Goal: Understand process/instructions: Learn how to perform a task or action

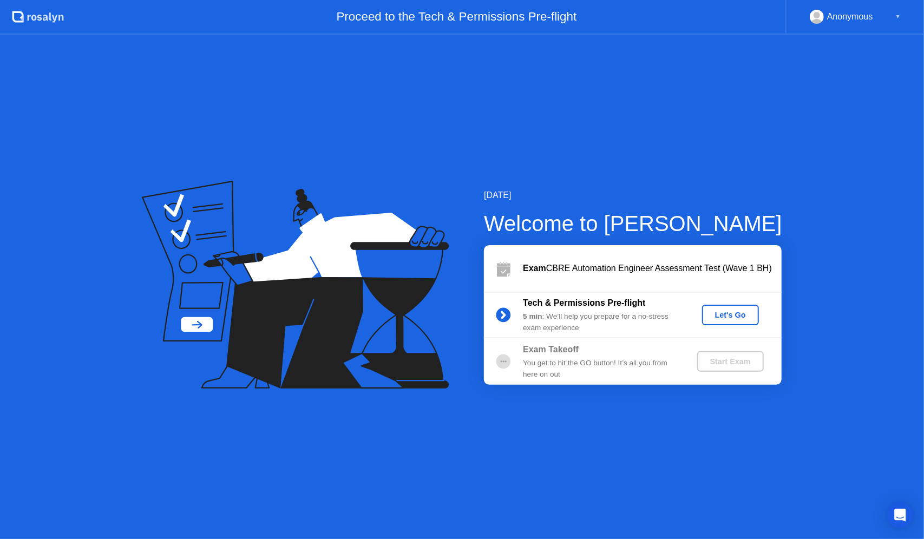
click at [729, 314] on div "Let's Go" at bounding box center [730, 315] width 48 height 9
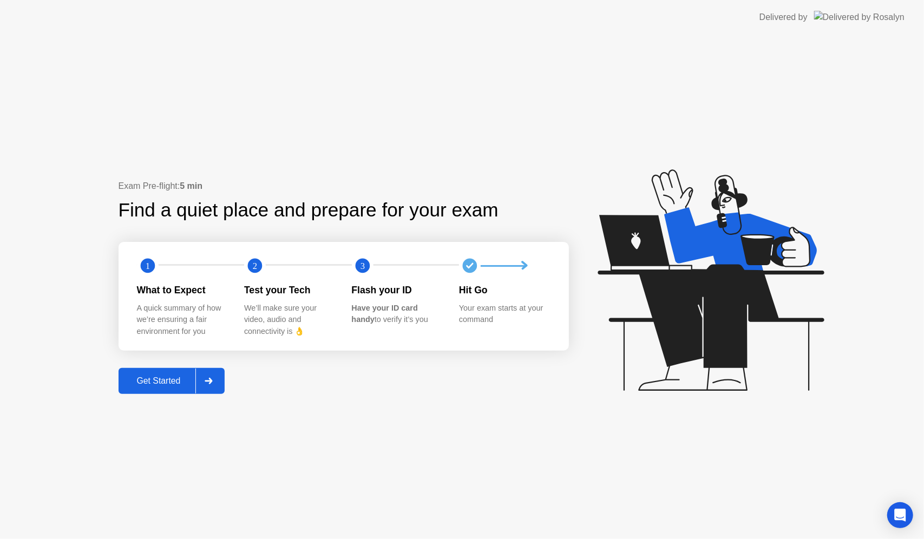
click at [219, 376] on div at bounding box center [208, 381] width 26 height 25
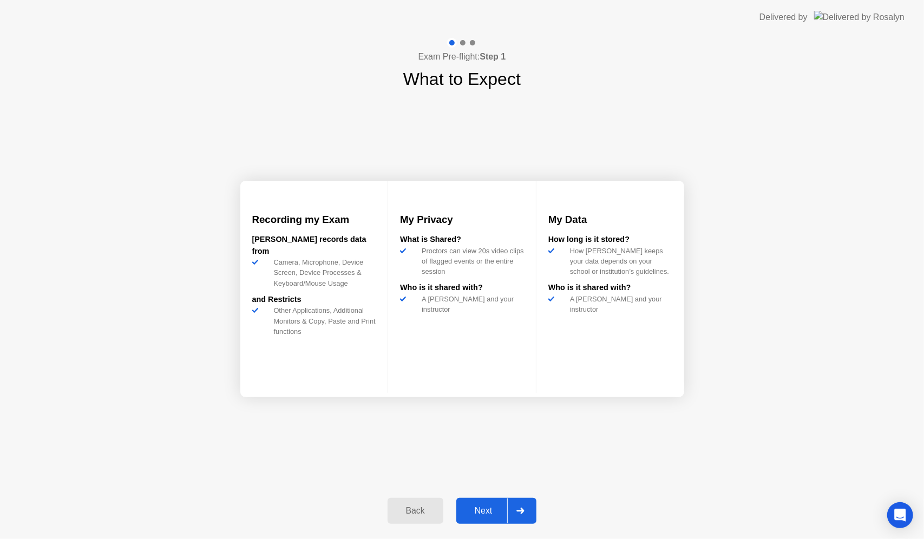
click at [497, 506] on div "Next" at bounding box center [483, 511] width 48 height 10
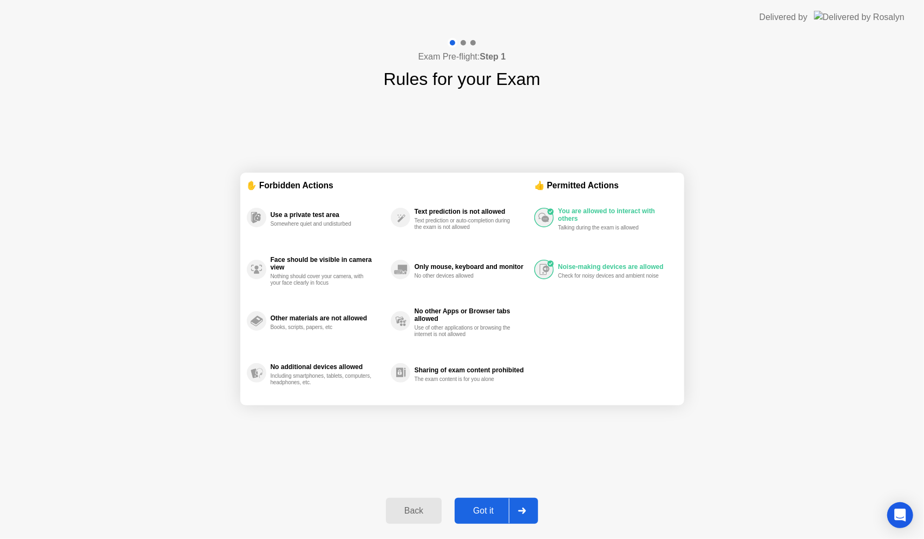
click at [520, 510] on icon at bounding box center [522, 511] width 8 height 6
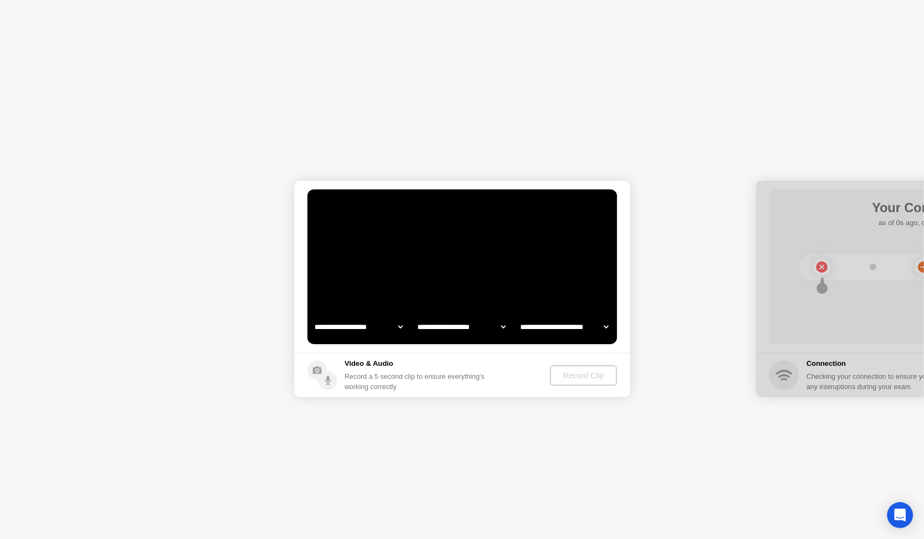
select select "**********"
select select "*******"
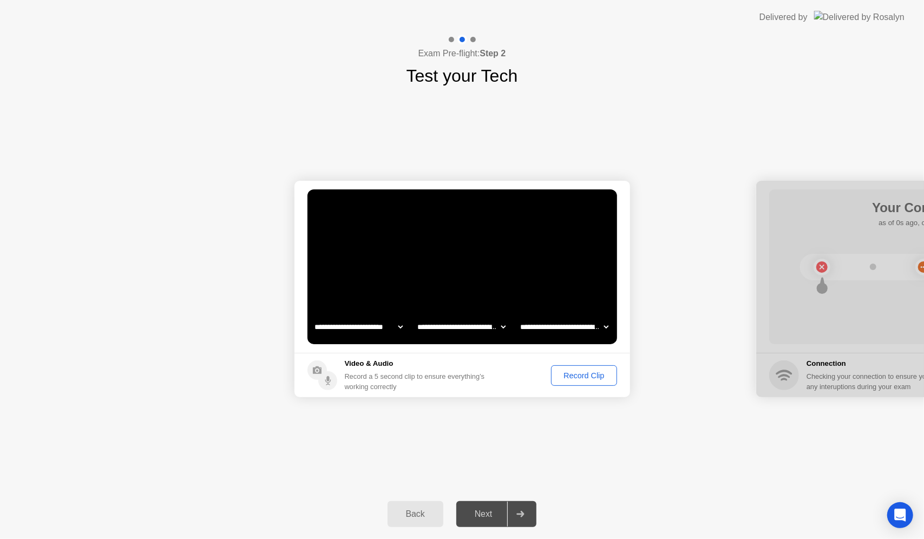
click at [596, 377] on div "Record Clip" at bounding box center [584, 375] width 58 height 9
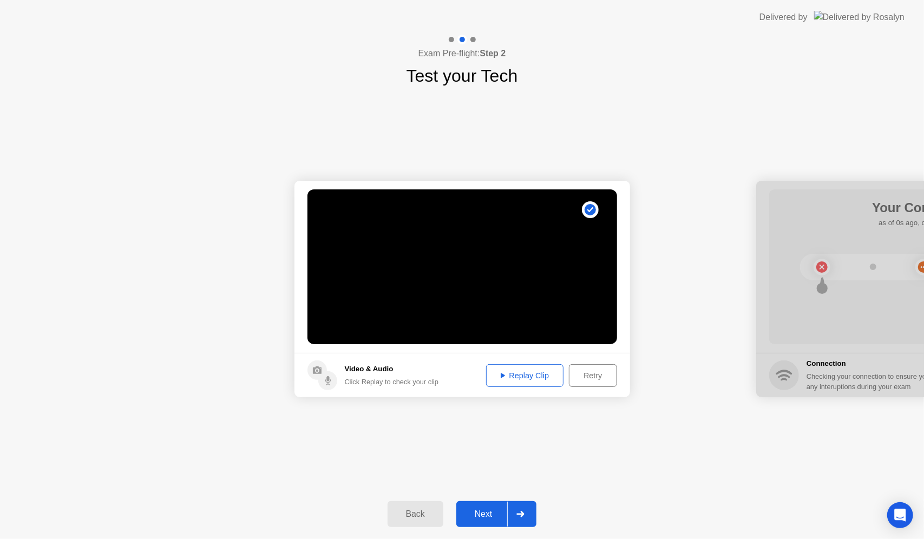
click at [547, 373] on div "Replay Clip" at bounding box center [525, 375] width 70 height 9
click at [543, 371] on div "Replay Clip" at bounding box center [525, 375] width 70 height 9
click at [530, 511] on div at bounding box center [520, 514] width 26 height 25
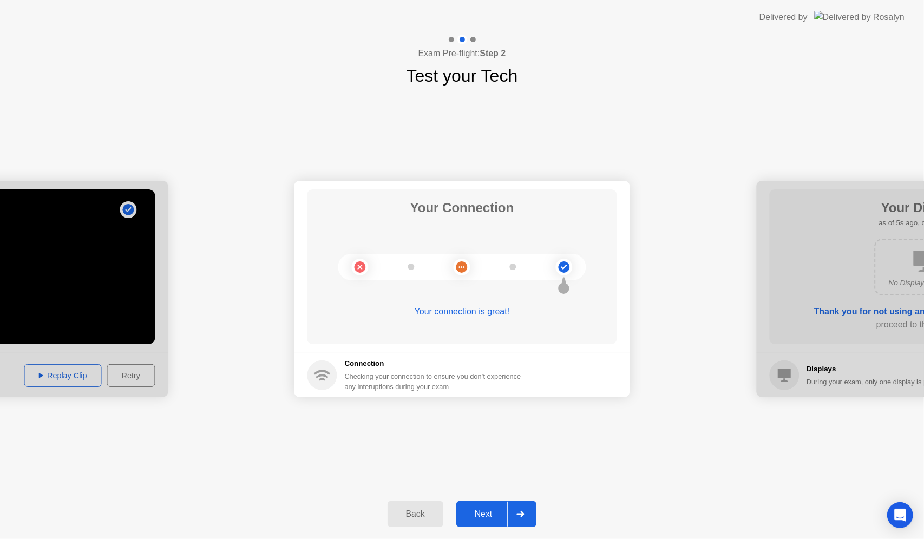
click at [521, 512] on icon at bounding box center [520, 514] width 8 height 6
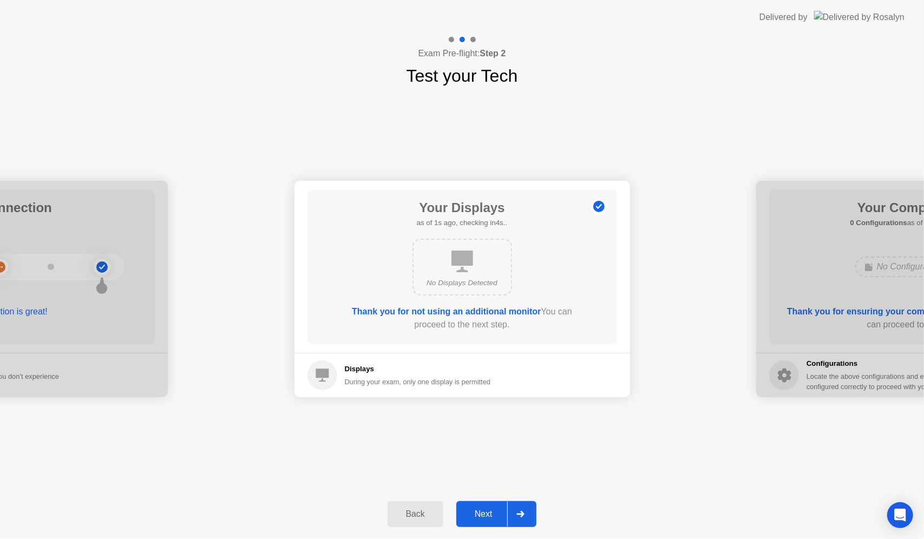
click at [524, 516] on icon at bounding box center [520, 514] width 8 height 6
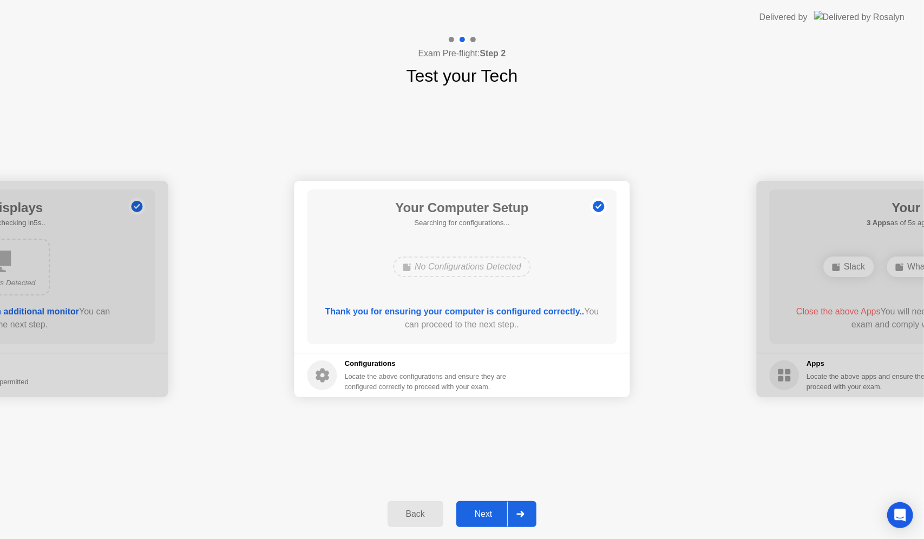
click at [522, 511] on icon at bounding box center [521, 514] width 8 height 6
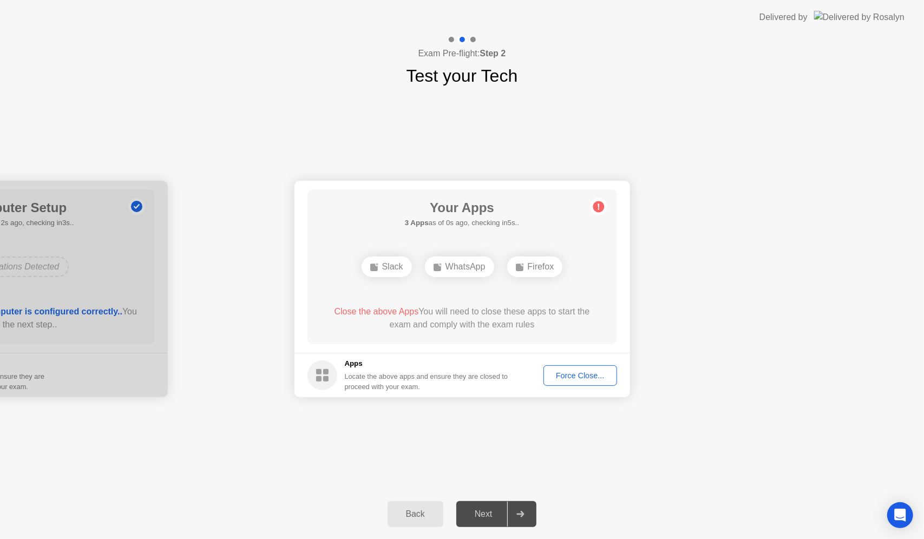
click at [565, 367] on button "Force Close..." at bounding box center [580, 375] width 74 height 21
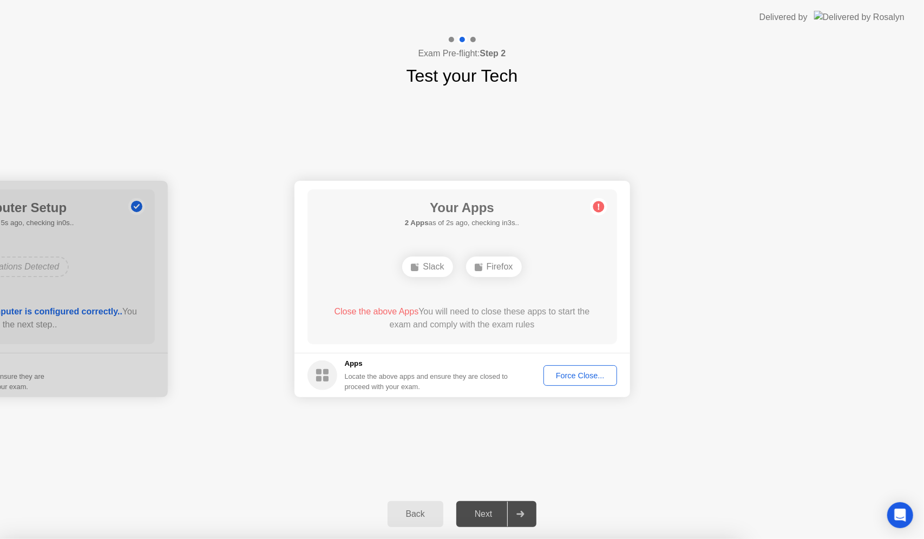
click at [562, 371] on div "Force Close..." at bounding box center [580, 375] width 66 height 9
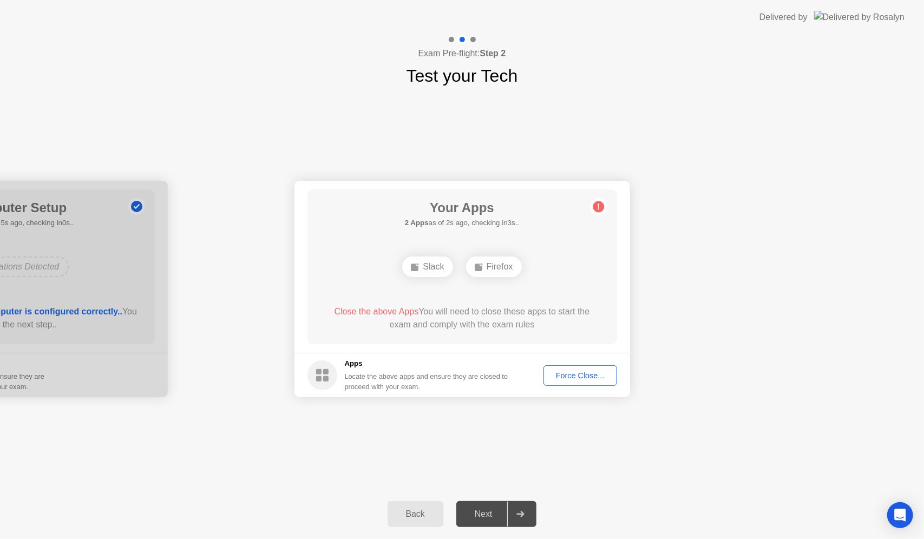
click at [562, 374] on div "Force Close..." at bounding box center [580, 375] width 66 height 9
click at [583, 386] on footer "Apps Locate the above apps and ensure they are closed to proceed with your exam…" at bounding box center [461, 375] width 335 height 44
click at [582, 371] on div "Force Close..." at bounding box center [580, 375] width 66 height 9
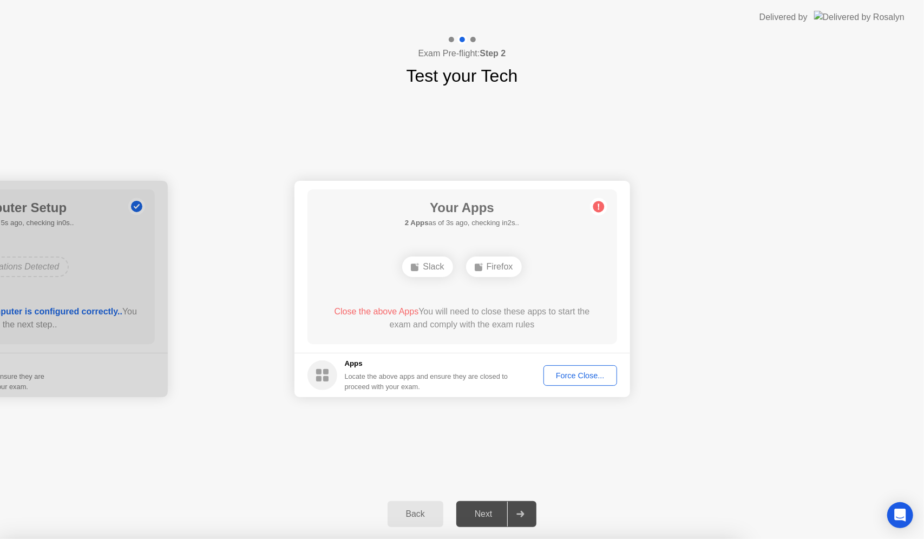
click at [488, 271] on div "Firefox" at bounding box center [494, 266] width 56 height 21
click at [576, 371] on div "Force Close..." at bounding box center [580, 375] width 66 height 9
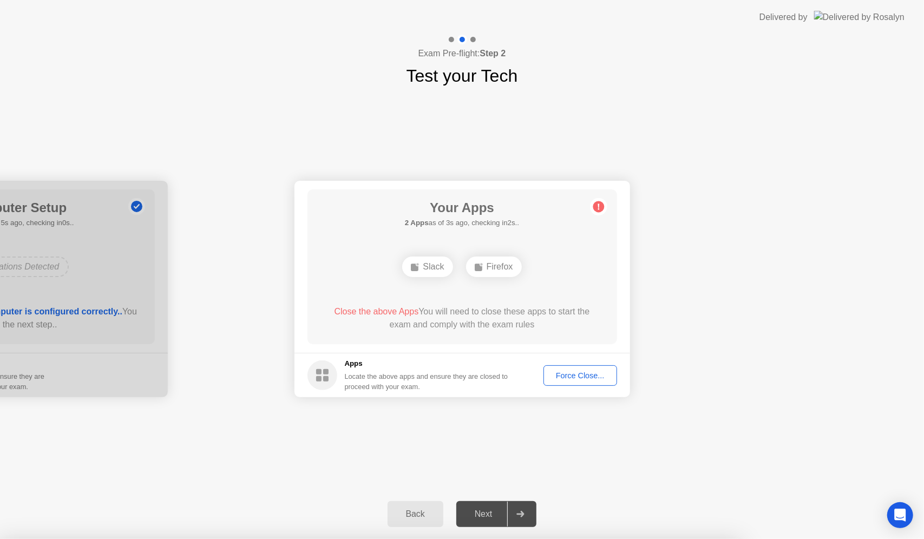
click at [487, 265] on div "Firefox" at bounding box center [494, 266] width 56 height 21
click at [419, 510] on div "Back" at bounding box center [415, 514] width 49 height 10
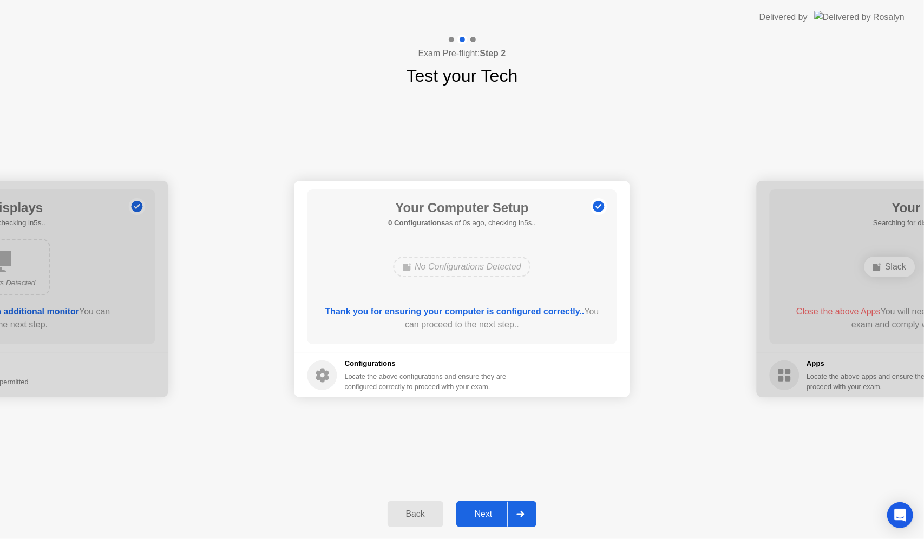
click at [496, 515] on div "Next" at bounding box center [483, 514] width 48 height 10
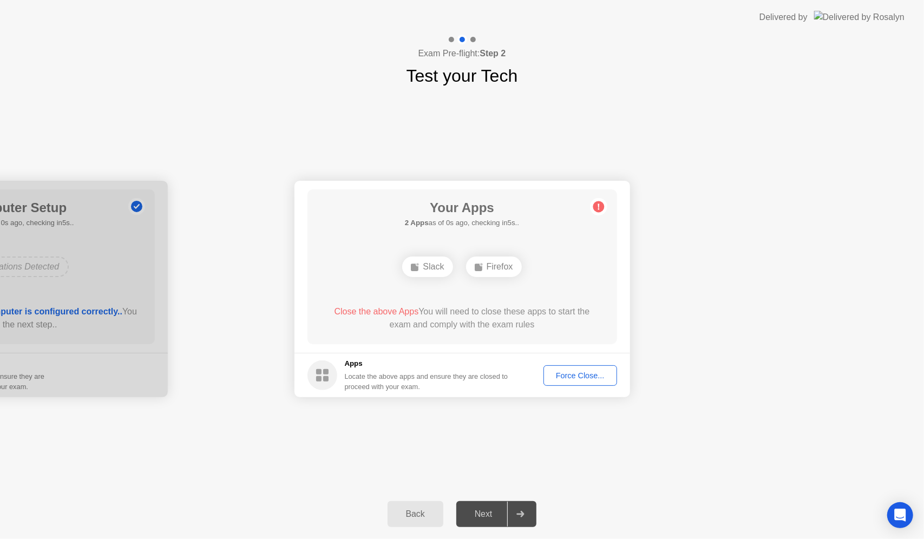
click at [601, 206] on circle at bounding box center [598, 206] width 11 height 11
click at [430, 509] on div "Back" at bounding box center [415, 514] width 49 height 10
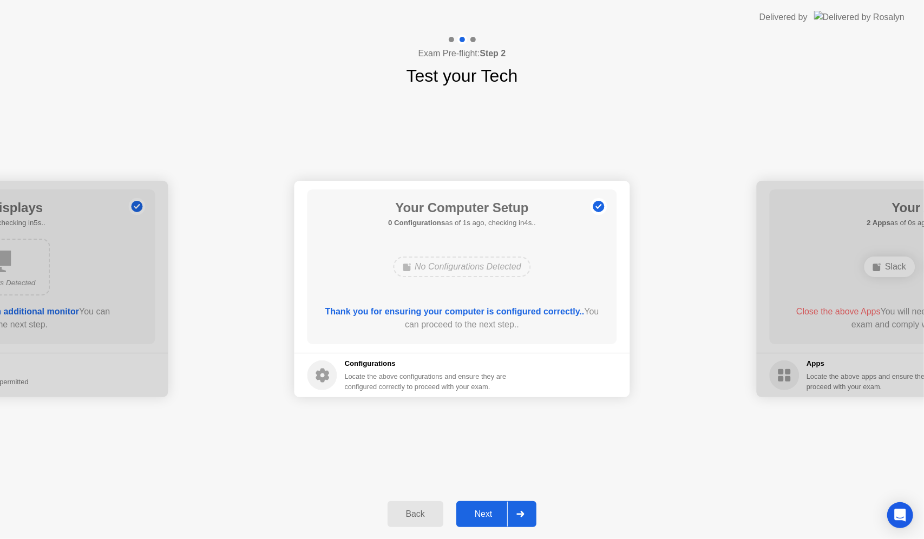
click at [490, 514] on div "Next" at bounding box center [483, 514] width 48 height 10
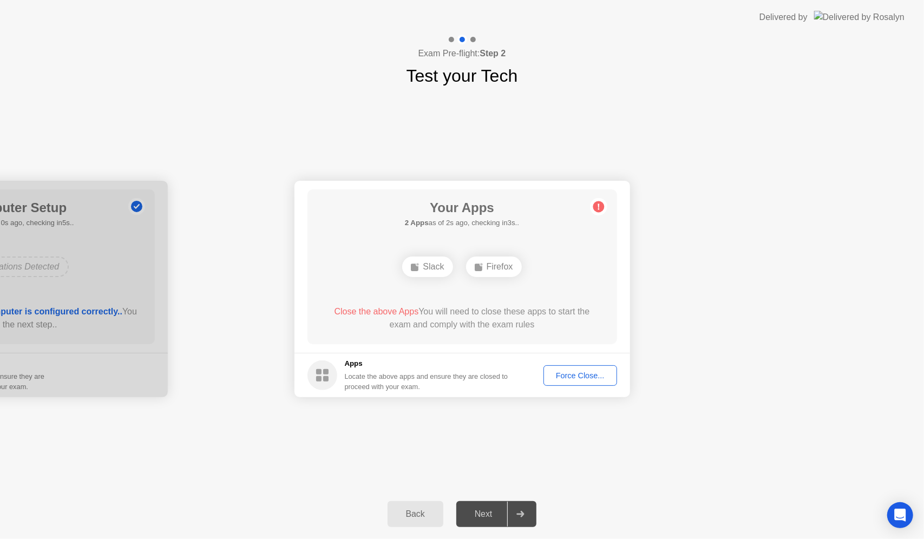
click at [412, 506] on button "Back" at bounding box center [415, 514] width 56 height 26
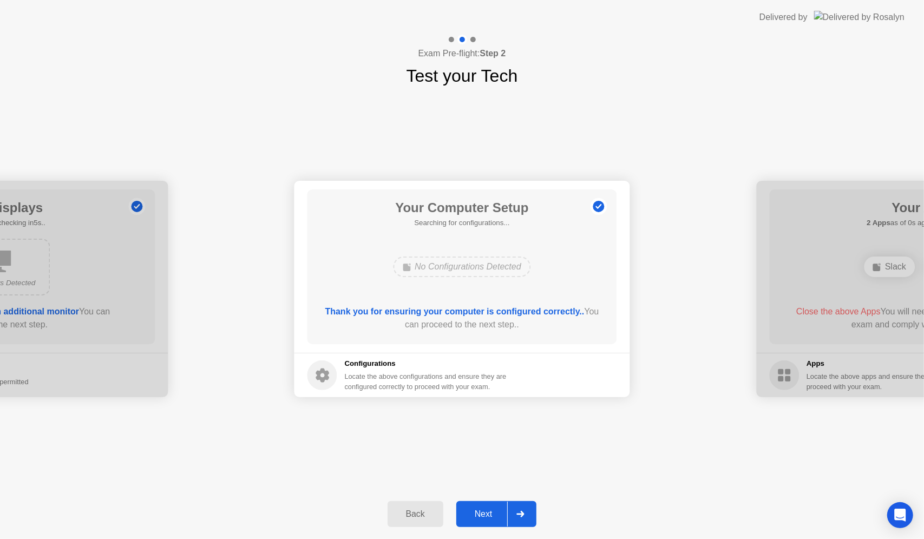
click at [414, 509] on div "Back" at bounding box center [415, 514] width 49 height 10
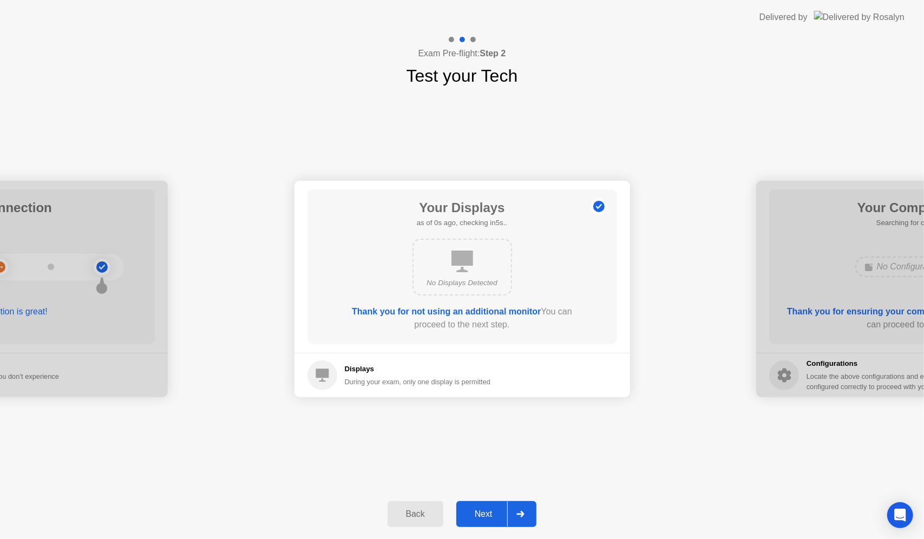
click at [414, 509] on div "Back" at bounding box center [415, 514] width 49 height 10
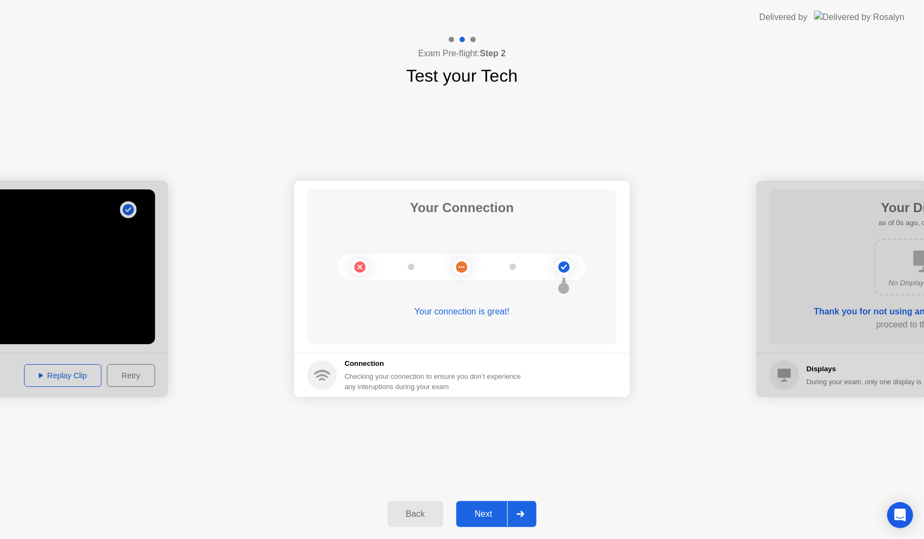
click at [414, 509] on div "Back" at bounding box center [415, 514] width 49 height 10
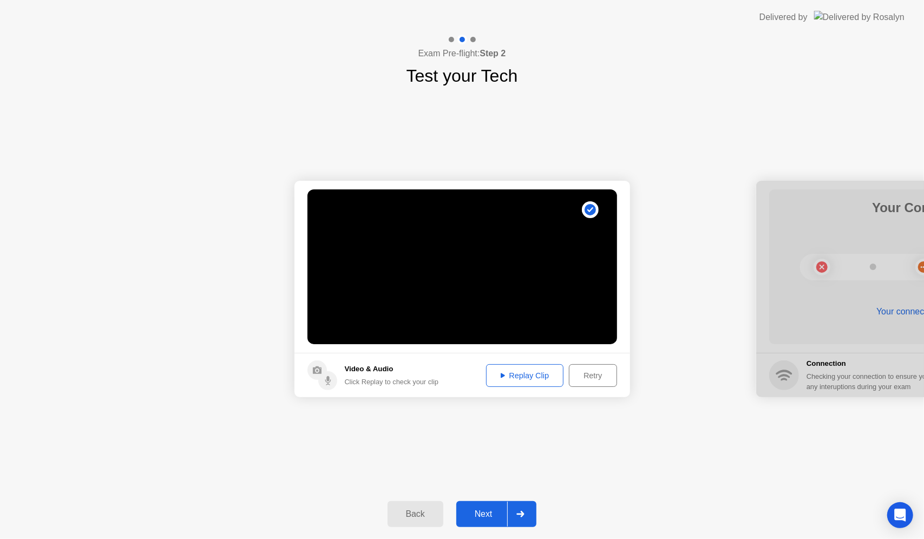
click at [472, 511] on div "Next" at bounding box center [483, 514] width 48 height 10
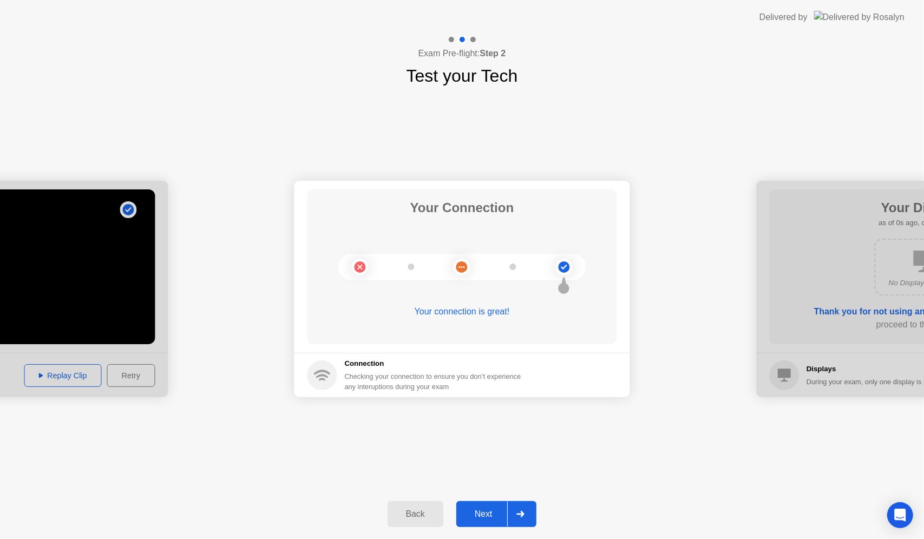
click at [475, 511] on div "Next" at bounding box center [483, 514] width 48 height 10
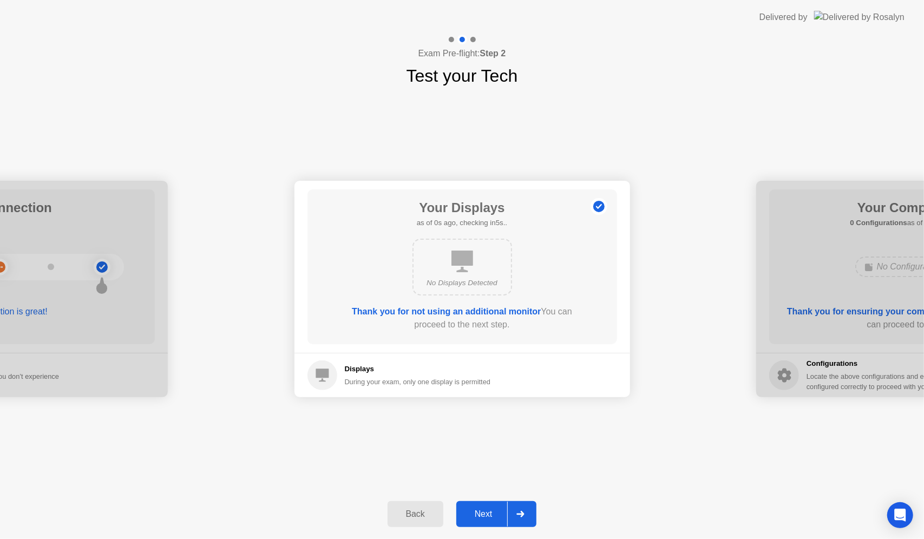
click at [475, 511] on div "Next" at bounding box center [483, 514] width 48 height 10
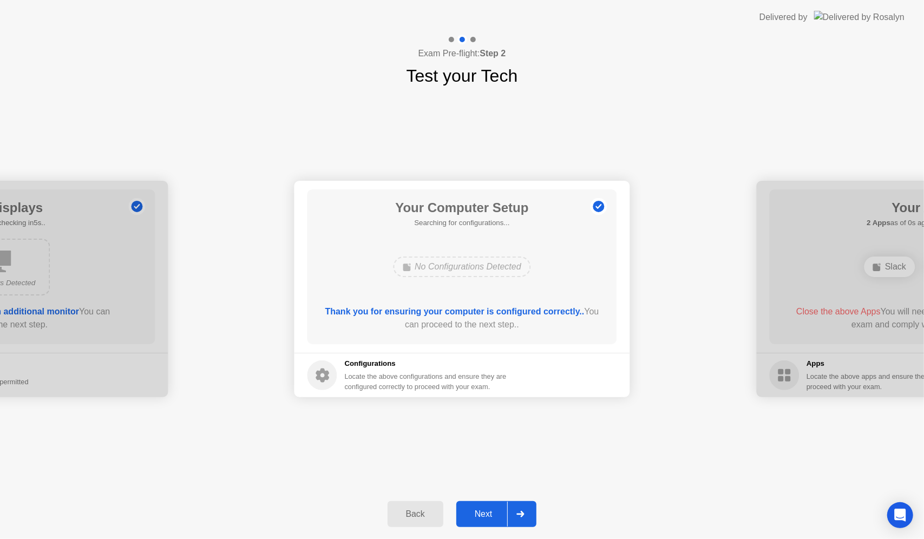
click at [475, 511] on div "Next" at bounding box center [483, 514] width 48 height 10
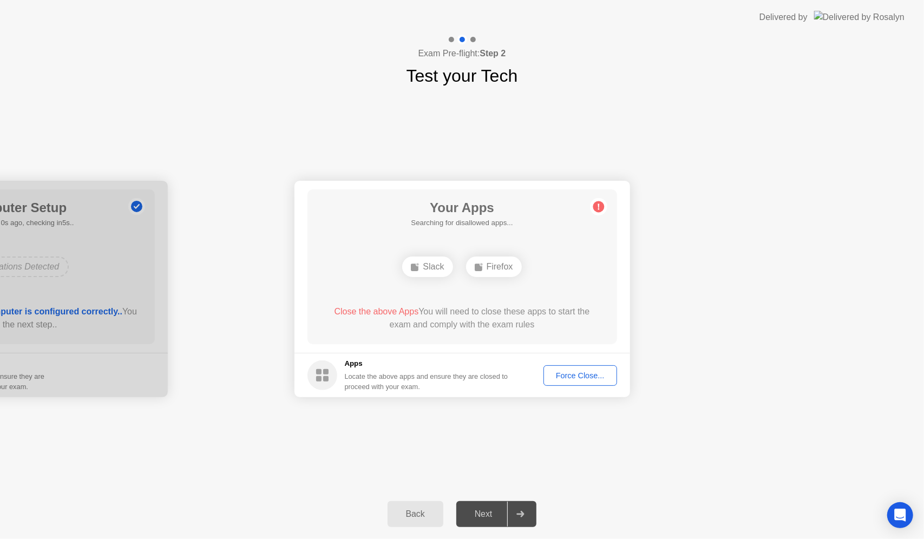
click at [492, 275] on div "Firefox" at bounding box center [494, 266] width 56 height 21
click at [583, 378] on div "Force Close..." at bounding box center [580, 375] width 66 height 9
